Goal: Information Seeking & Learning: Learn about a topic

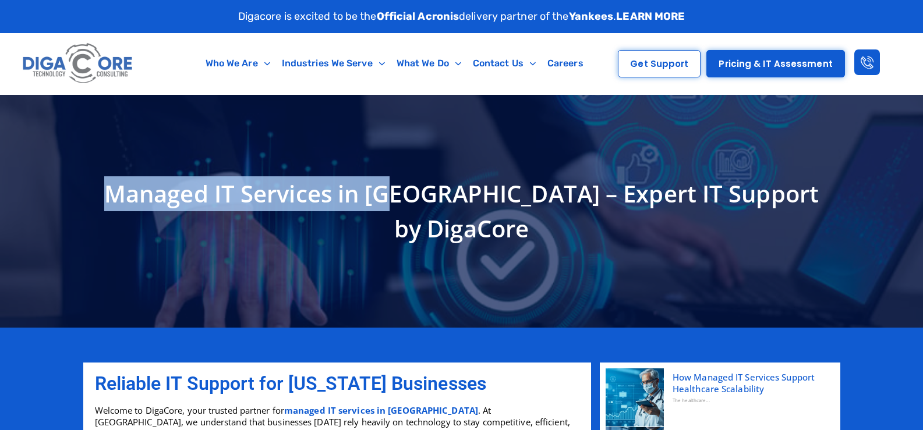
drag, startPoint x: 118, startPoint y: 210, endPoint x: 424, endPoint y: 211, distance: 306.4
click at [424, 211] on h1 "Managed IT Services in NJ – Expert IT Support by DigaCore" at bounding box center [462, 211] width 746 height 70
copy h1 "Managed IT Services in NJ"
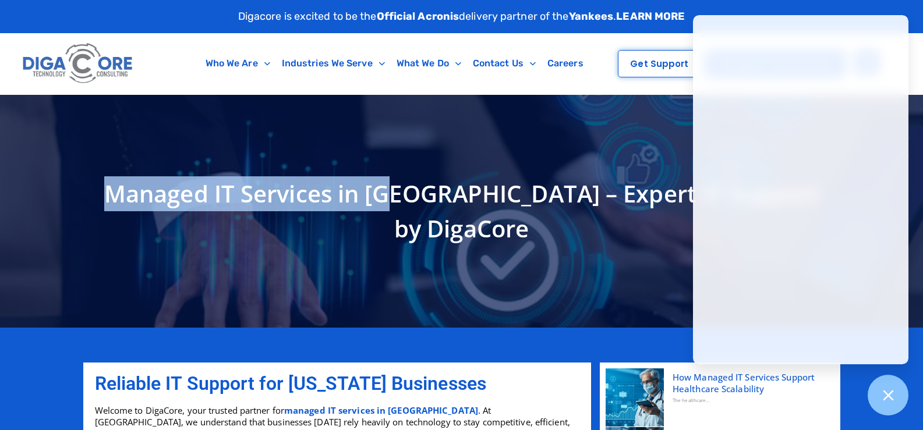
copy h1 "Managed IT Services in NJ"
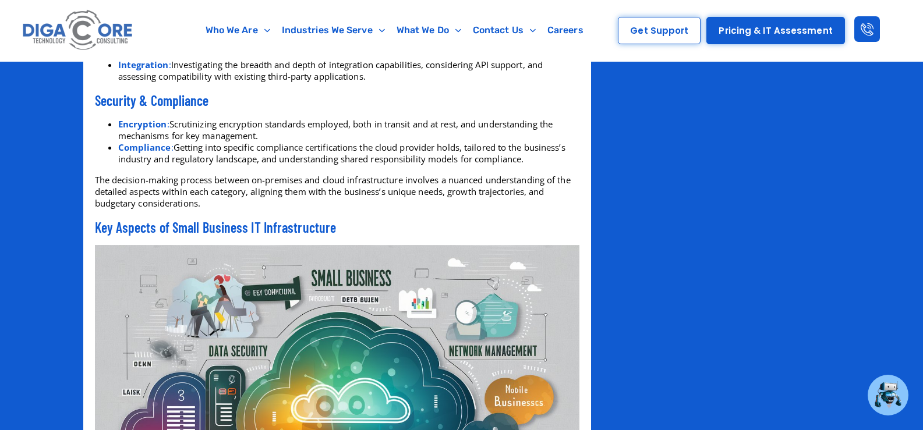
scroll to position [3130, 0]
